Goal: Information Seeking & Learning: Learn about a topic

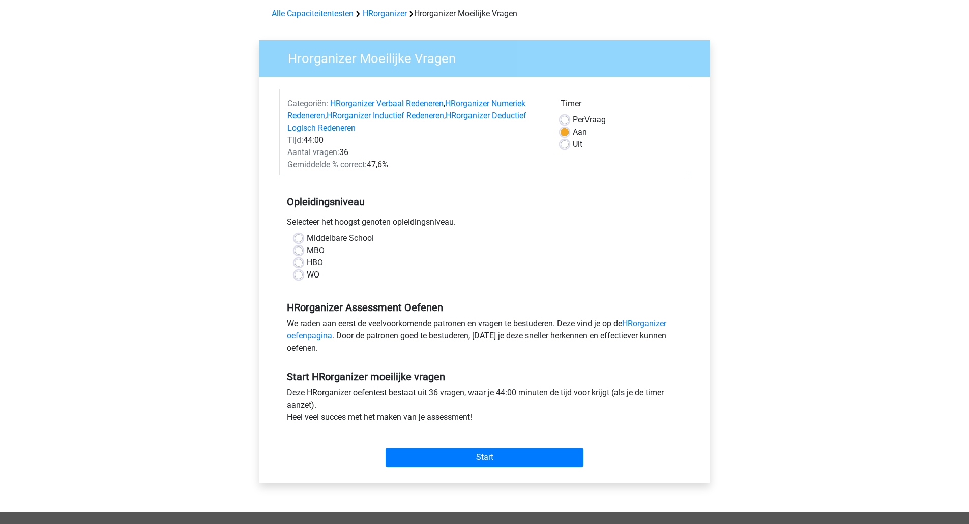
scroll to position [43, 0]
click at [308, 272] on label "WO" at bounding box center [313, 276] width 13 height 12
click at [303, 272] on input "WO" at bounding box center [298, 275] width 8 height 10
radio input "true"
click at [454, 453] on input "Start" at bounding box center [484, 457] width 198 height 19
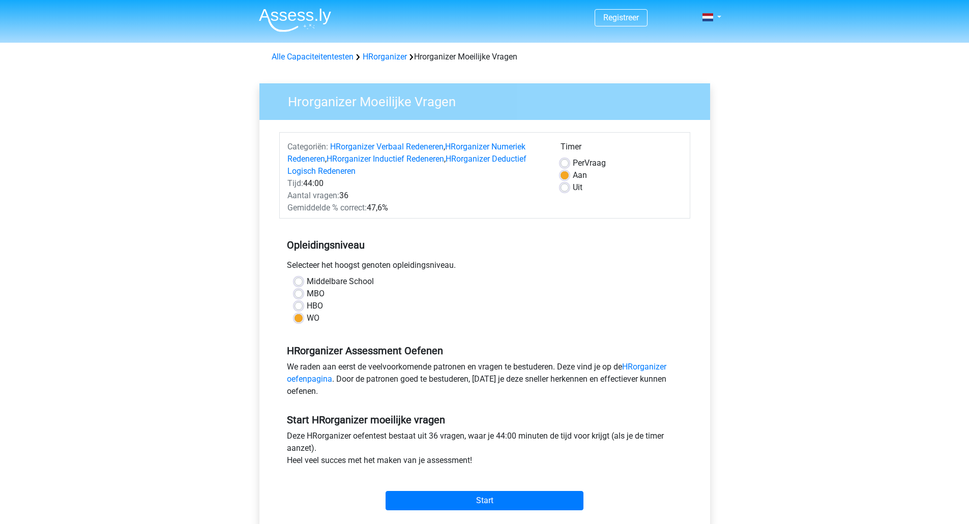
scroll to position [43, 0]
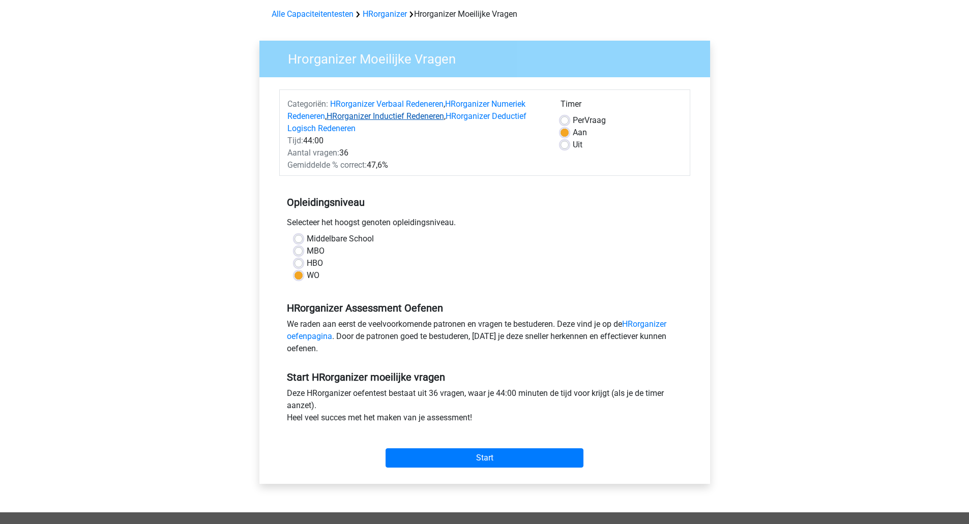
click at [402, 116] on link "HRorganizer Inductief Redeneren" at bounding box center [384, 116] width 117 height 10
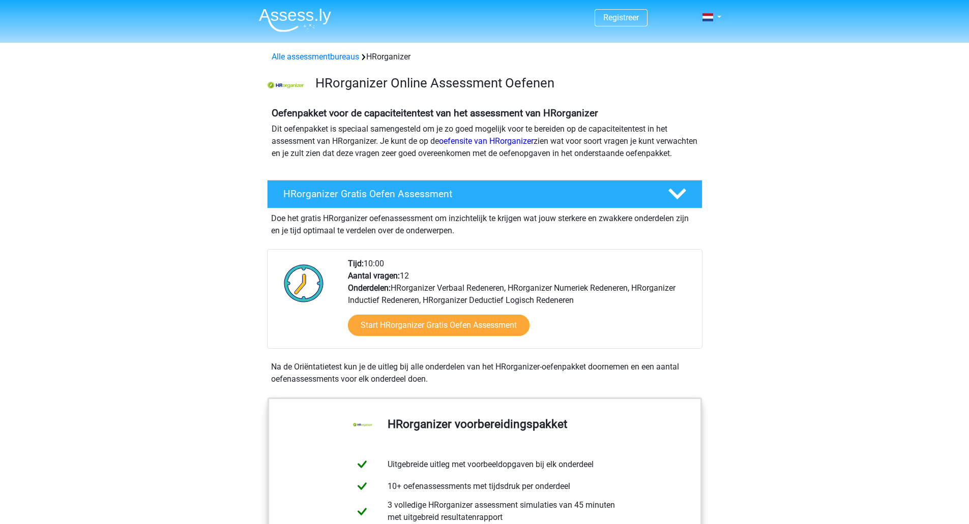
scroll to position [761, 0]
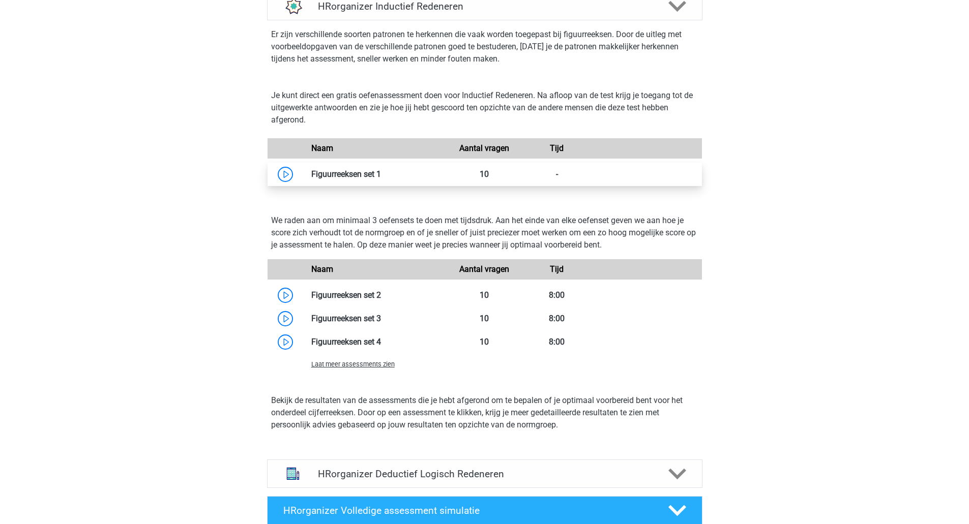
click at [381, 179] on link at bounding box center [381, 174] width 0 height 10
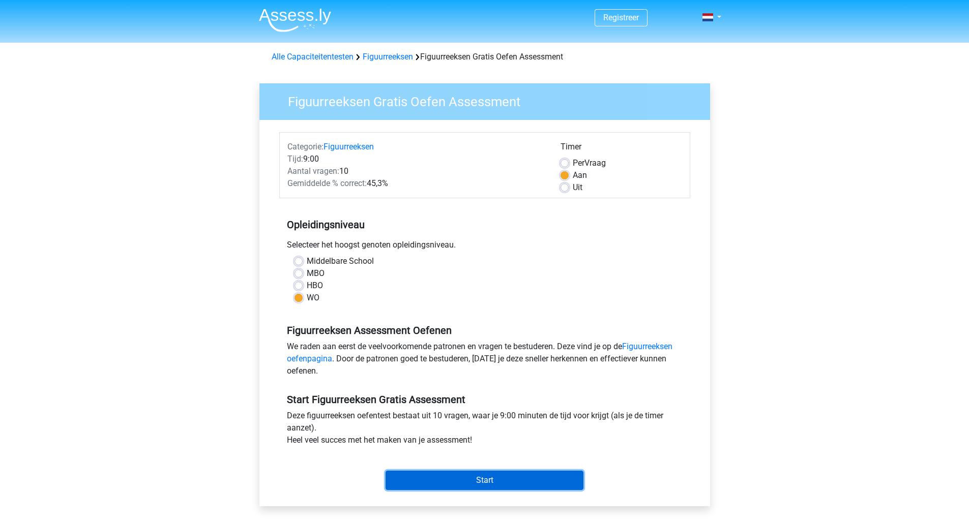
click at [469, 477] on input "Start" at bounding box center [484, 480] width 198 height 19
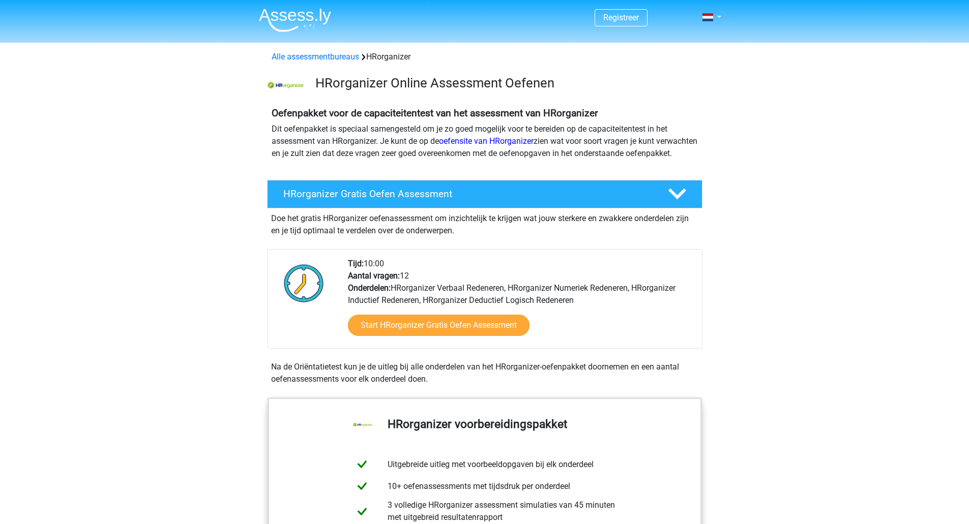
scroll to position [761, 0]
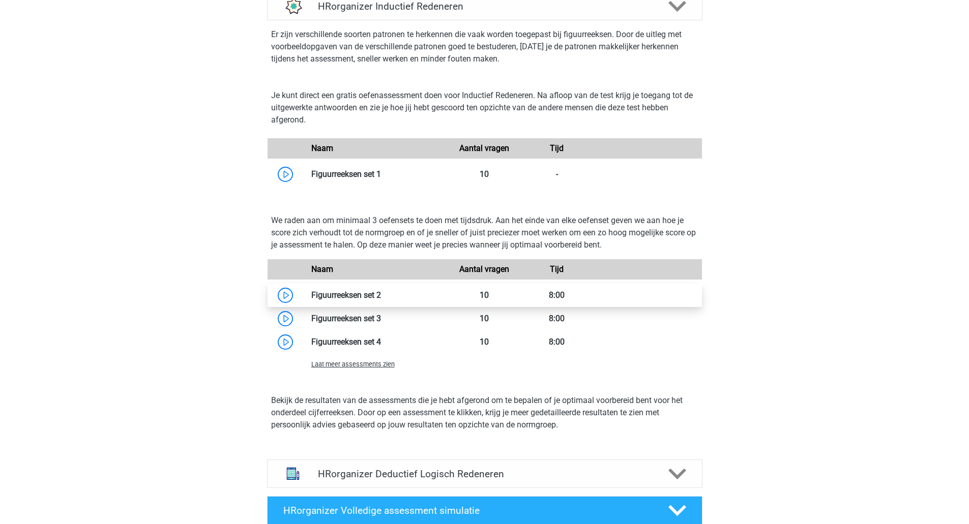
click at [381, 300] on link at bounding box center [381, 295] width 0 height 10
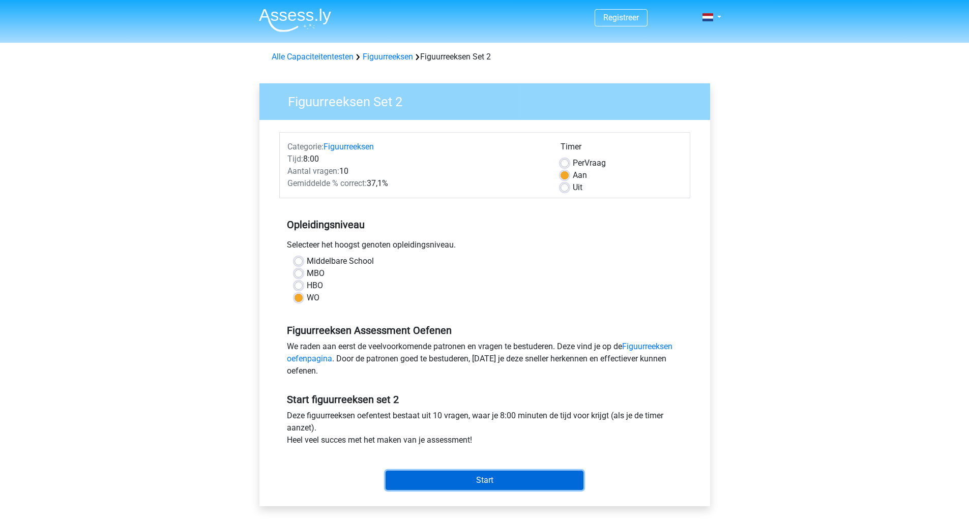
click at [446, 487] on input "Start" at bounding box center [484, 480] width 198 height 19
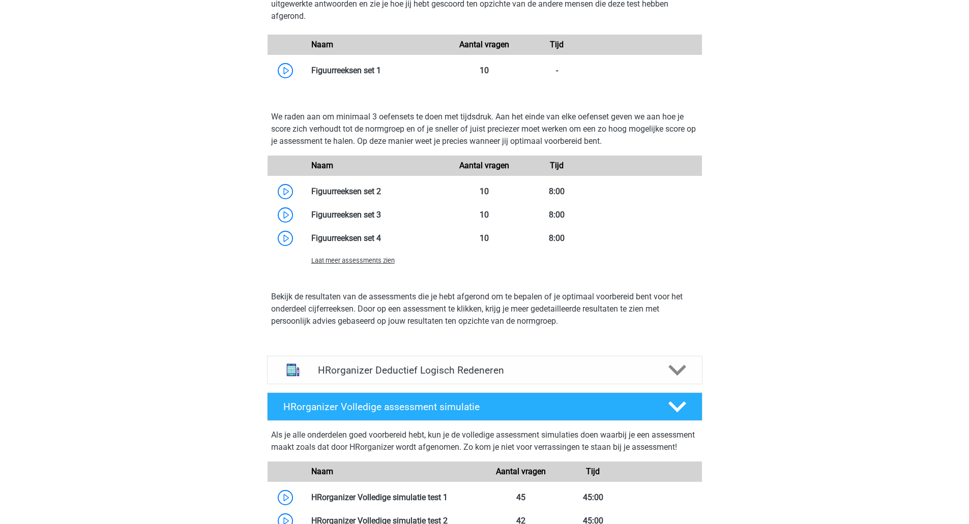
scroll to position [861, 0]
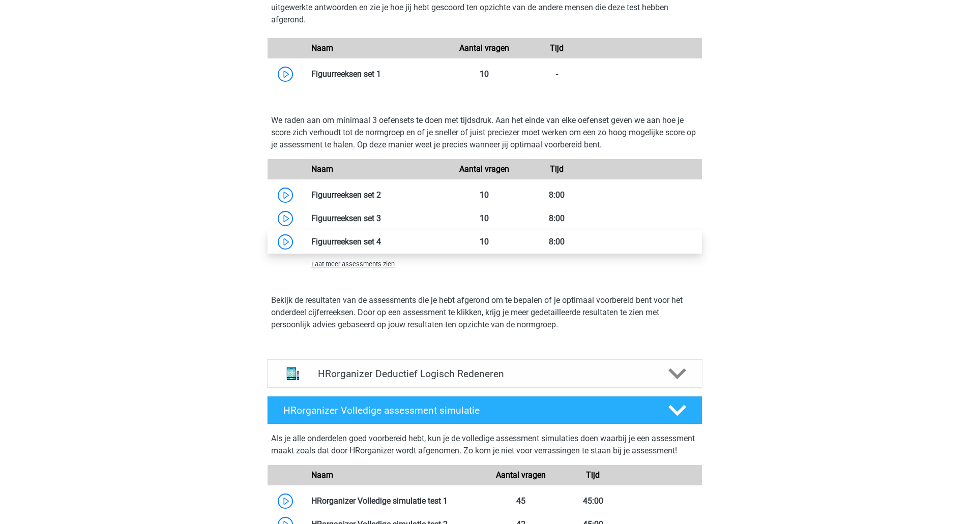
click at [381, 247] on link at bounding box center [381, 242] width 0 height 10
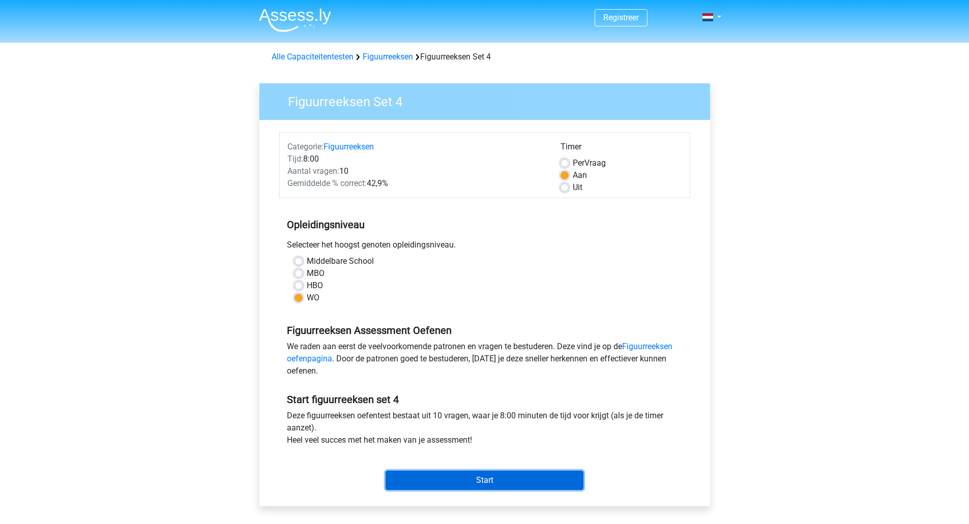
click at [506, 482] on input "Start" at bounding box center [484, 480] width 198 height 19
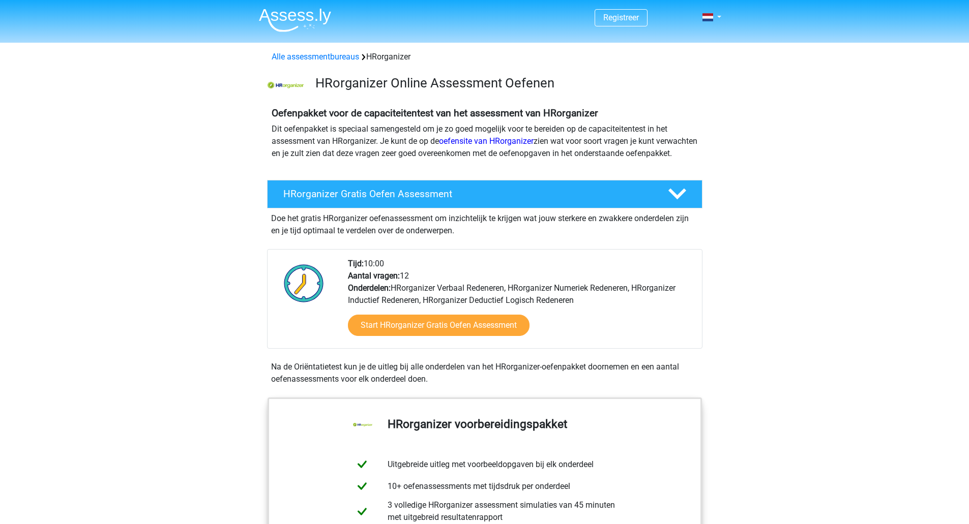
scroll to position [861, 0]
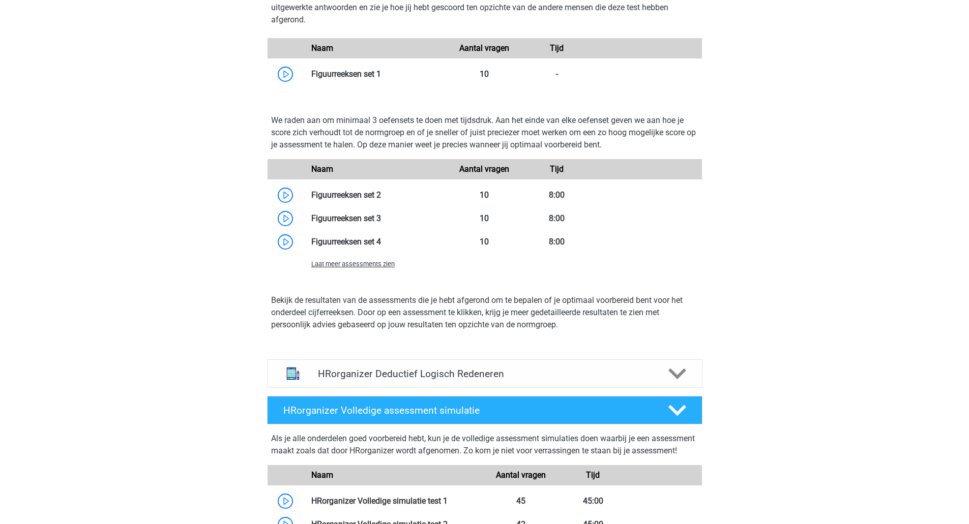
click at [351, 268] on span "Laat meer assessments zien" at bounding box center [352, 264] width 83 height 8
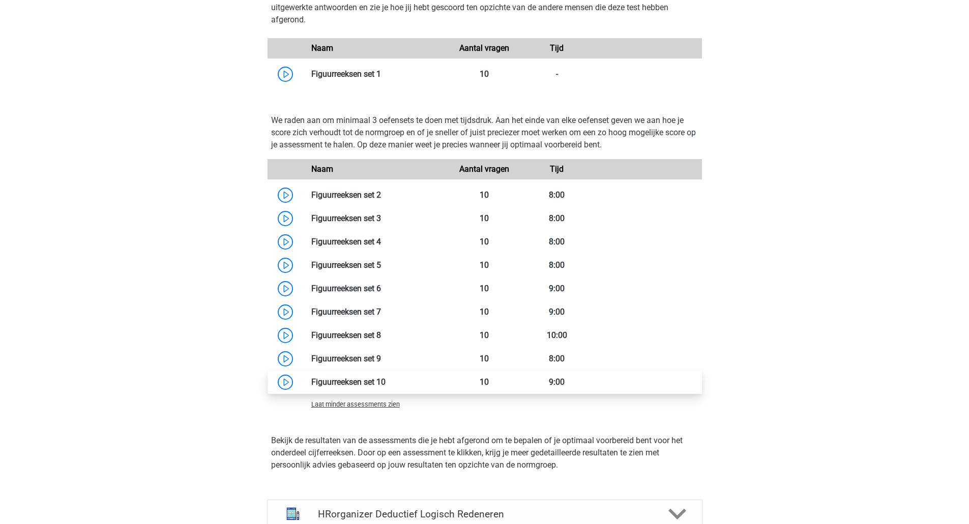
click at [385, 387] on link at bounding box center [385, 382] width 0 height 10
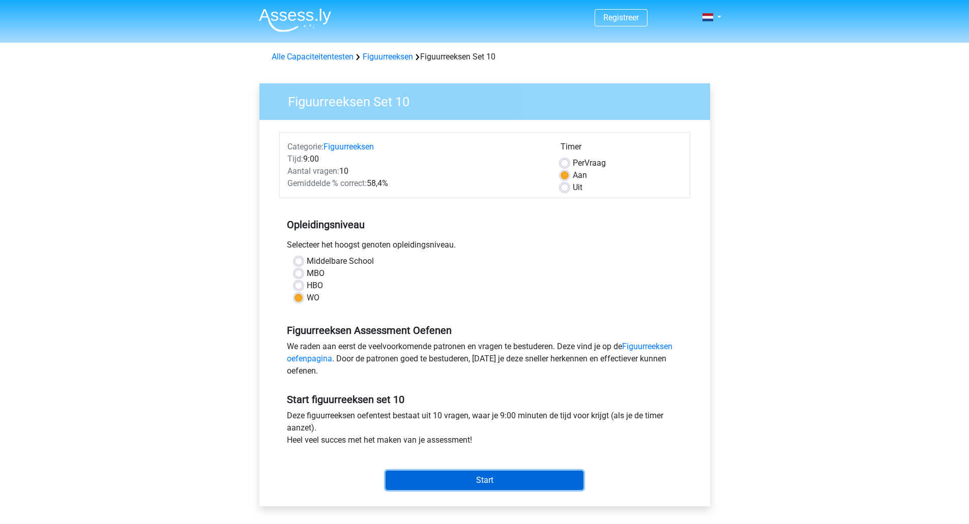
click at [419, 475] on input "Start" at bounding box center [484, 480] width 198 height 19
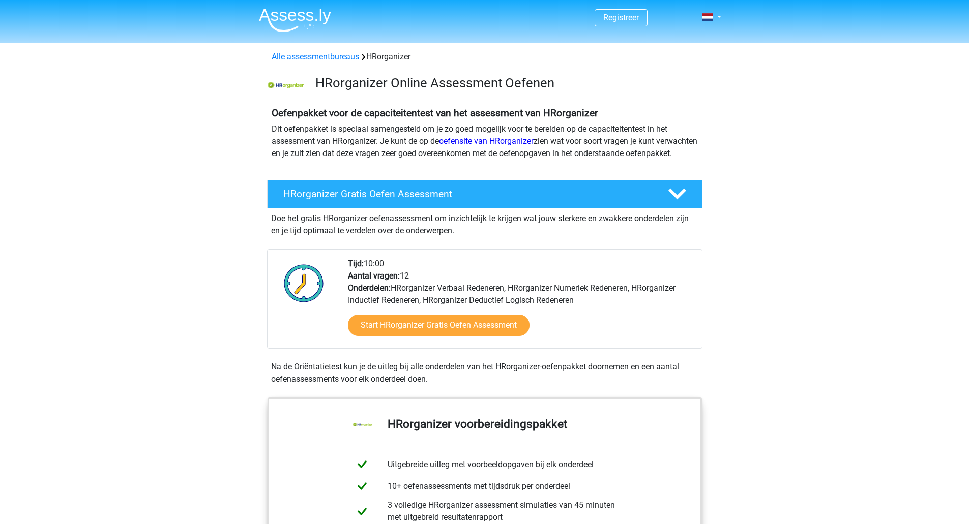
scroll to position [861, 0]
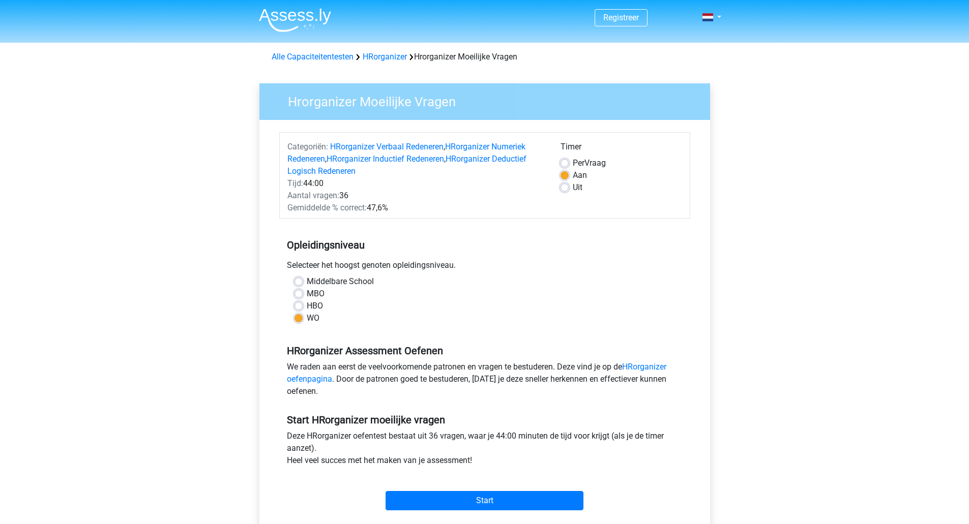
scroll to position [43, 0]
